Goal: Task Accomplishment & Management: Complete application form

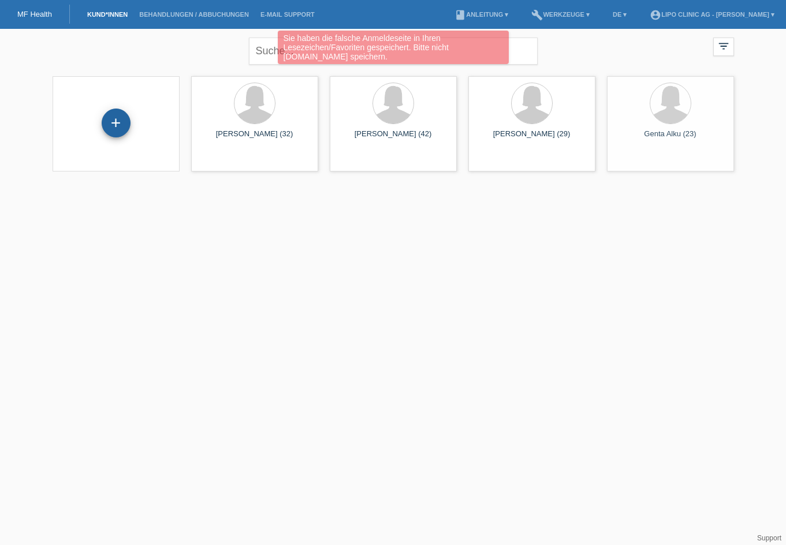
click at [118, 121] on div "+" at bounding box center [116, 123] width 29 height 29
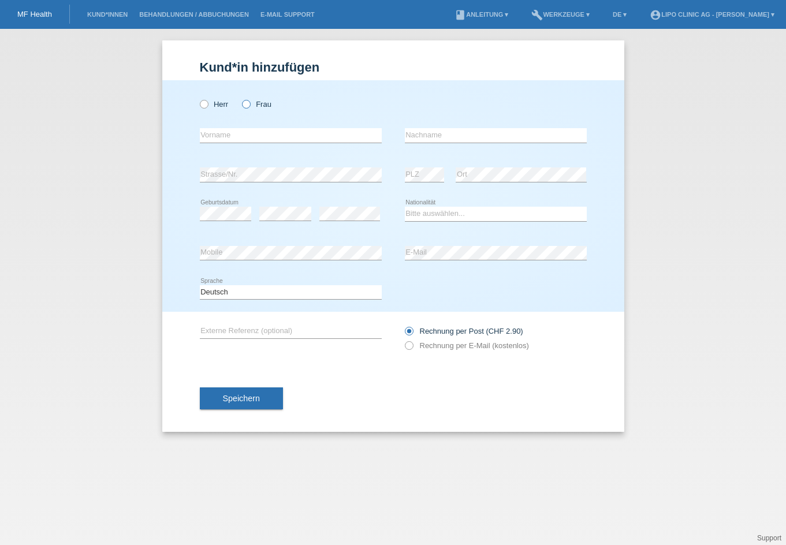
click at [240, 98] on icon at bounding box center [240, 98] width 0 height 0
click at [248, 105] on input "Frau" at bounding box center [246, 104] width 8 height 8
radio input "true"
click at [244, 133] on input "text" at bounding box center [291, 135] width 182 height 14
type input "Mihane"
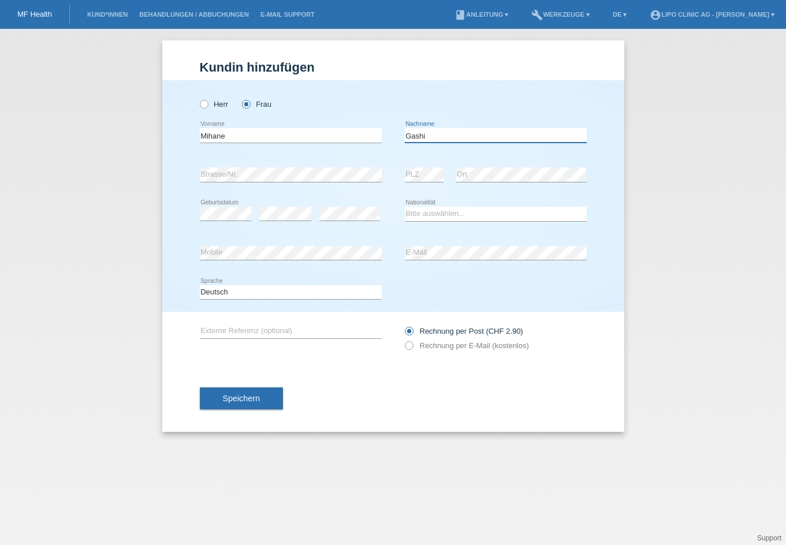
type input "Gashi"
click at [485, 209] on select "Bitte auswählen... [GEOGRAPHIC_DATA] [GEOGRAPHIC_DATA] [GEOGRAPHIC_DATA] [GEOGR…" at bounding box center [496, 214] width 182 height 14
click at [419, 213] on select "Bitte auswählen... [GEOGRAPHIC_DATA] [GEOGRAPHIC_DATA] [GEOGRAPHIC_DATA] [GEOGR…" at bounding box center [496, 214] width 182 height 14
select select "DE"
click at [405, 207] on select "Bitte auswählen... [GEOGRAPHIC_DATA] [GEOGRAPHIC_DATA] [GEOGRAPHIC_DATA] [GEOGR…" at bounding box center [496, 214] width 182 height 14
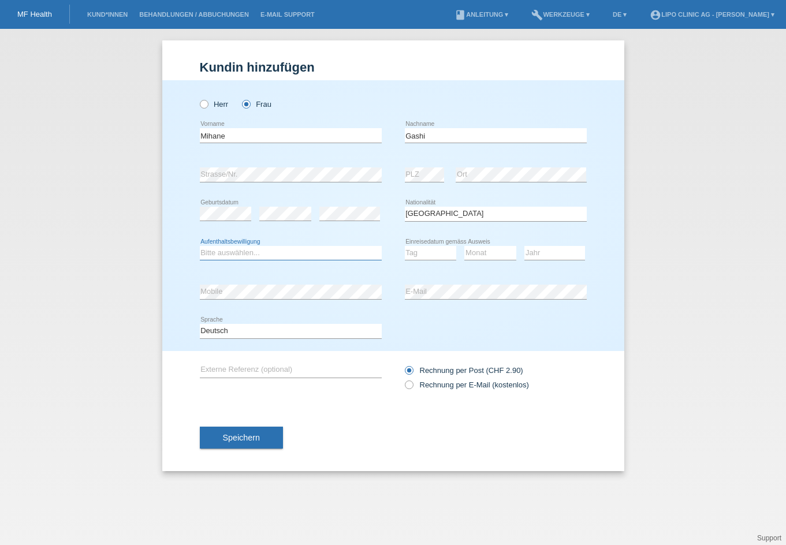
drag, startPoint x: 218, startPoint y: 254, endPoint x: 242, endPoint y: 259, distance: 24.9
click at [218, 254] on select "Bitte auswählen... C B B - Flüchtlingsstatus Andere" at bounding box center [291, 253] width 182 height 14
select select "B"
click at [200, 246] on select "Bitte auswählen... C B B - Flüchtlingsstatus Andere" at bounding box center [291, 253] width 182 height 14
click at [414, 254] on select "Tag 01 02 03 04 05 06 07 08 09 10 11" at bounding box center [431, 253] width 52 height 14
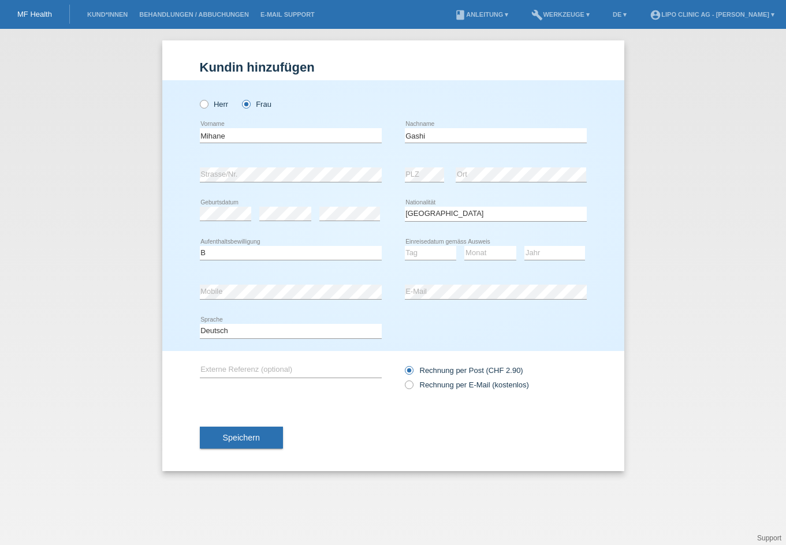
click at [534, 375] on div "Rechnung per Post (CHF 2.90)" at bounding box center [496, 370] width 182 height 9
click at [411, 257] on select "Tag 01 02 03 04 05 06 07 08 09 10 11" at bounding box center [431, 253] width 52 height 14
click at [258, 432] on button "Speichern" at bounding box center [241, 438] width 83 height 22
